Goal: Transaction & Acquisition: Book appointment/travel/reservation

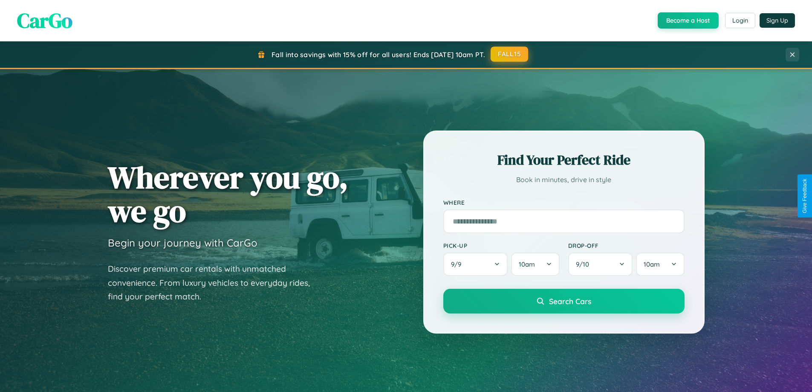
click at [510, 54] on button "FALL15" at bounding box center [508, 53] width 37 height 15
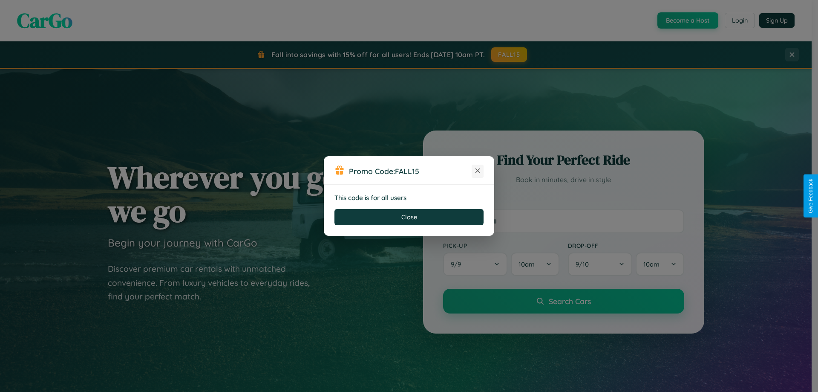
click at [478, 171] on icon at bounding box center [477, 170] width 9 height 9
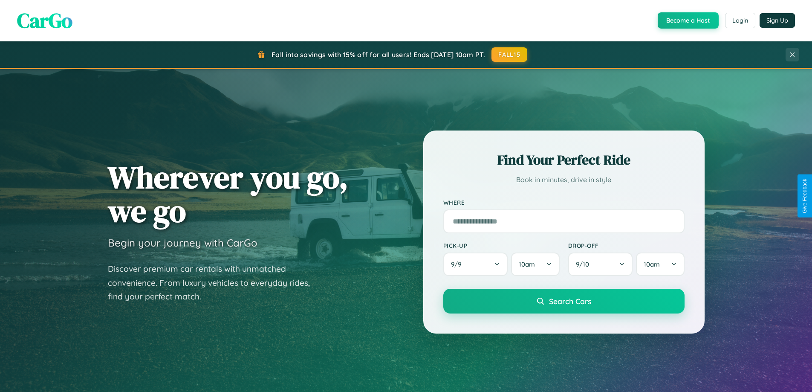
scroll to position [367, 0]
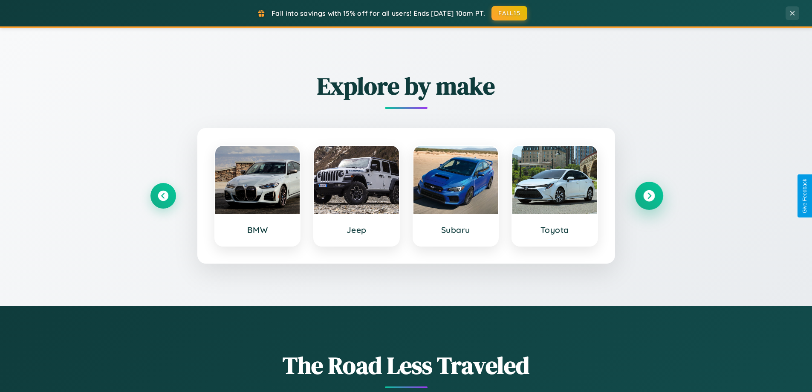
click at [649, 196] on icon at bounding box center [649, 196] width 12 height 12
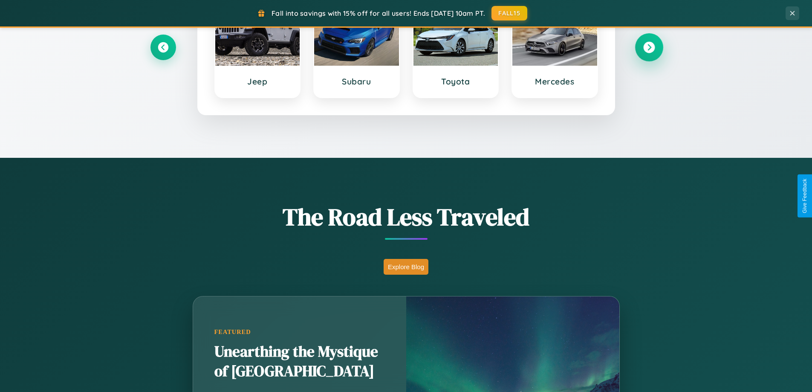
scroll to position [750, 0]
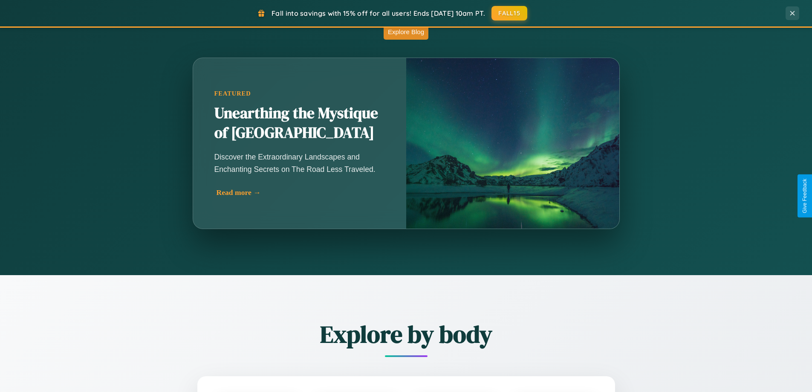
click at [300, 194] on div "Read more →" at bounding box center [301, 192] width 170 height 9
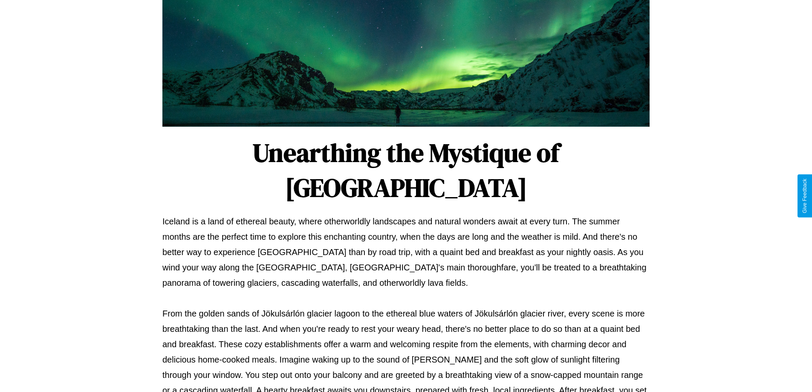
scroll to position [276, 0]
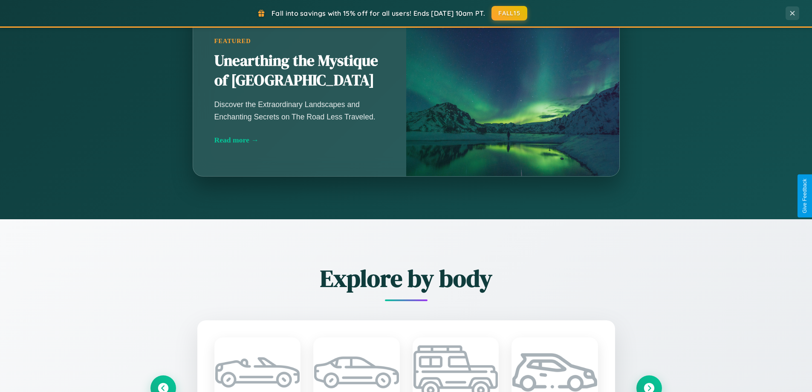
scroll to position [1369, 0]
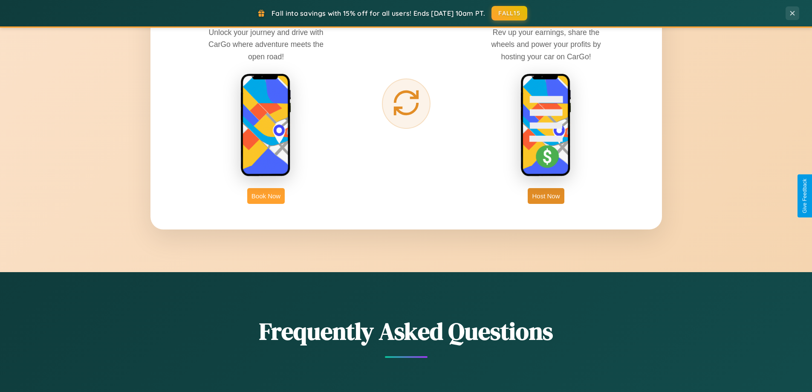
click at [266, 196] on button "Book Now" at bounding box center [265, 196] width 37 height 16
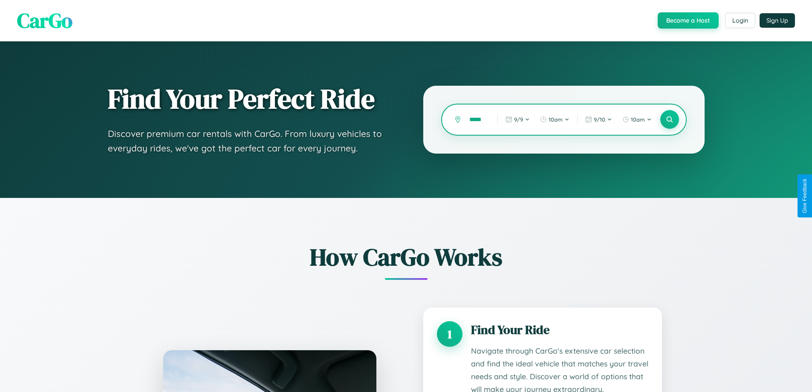
type input "*****"
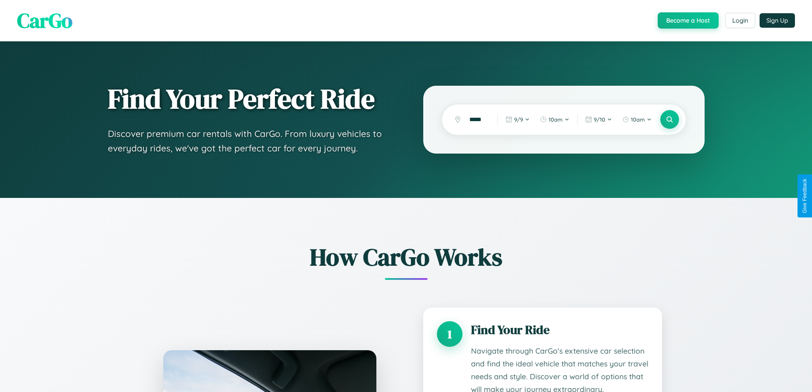
scroll to position [710, 0]
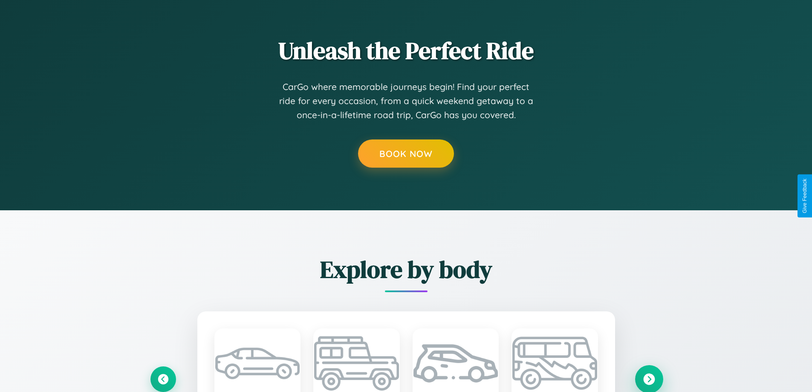
click at [649, 378] on icon at bounding box center [649, 379] width 12 height 12
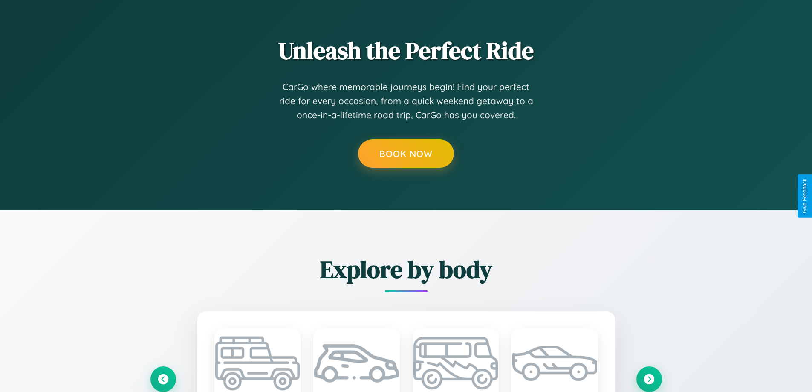
scroll to position [0, 0]
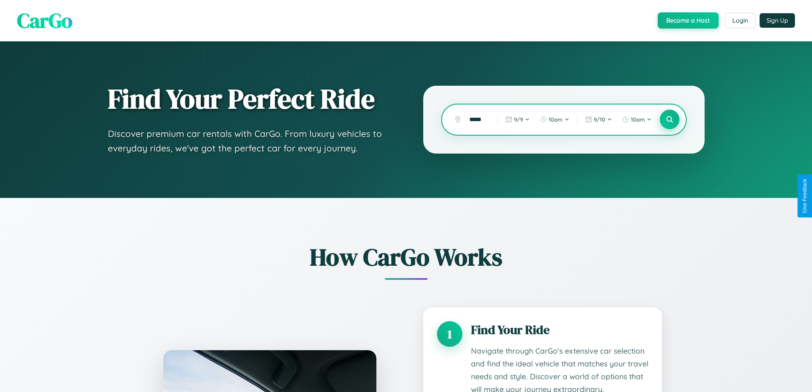
click at [669, 119] on icon at bounding box center [669, 119] width 8 height 8
